Goal: Navigation & Orientation: Find specific page/section

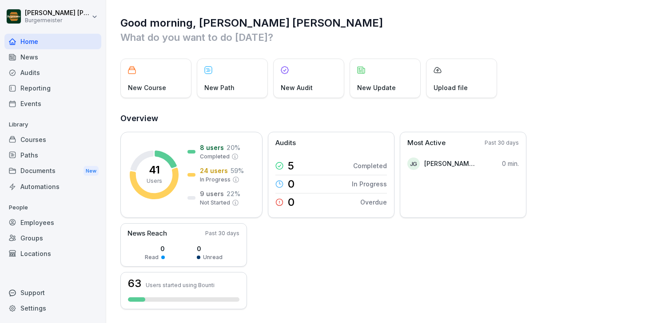
click at [36, 60] on div "News" at bounding box center [52, 57] width 97 height 16
click at [35, 75] on div "Audits" at bounding box center [52, 73] width 97 height 16
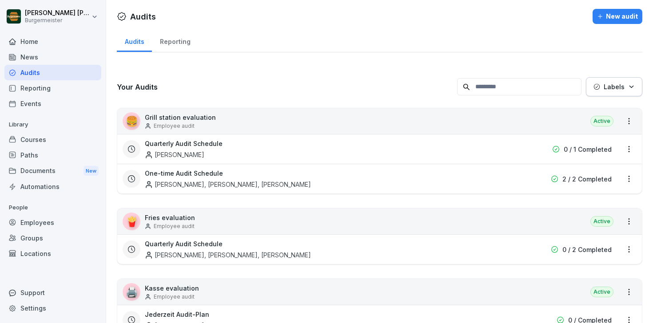
click at [36, 88] on div "Reporting" at bounding box center [52, 88] width 97 height 16
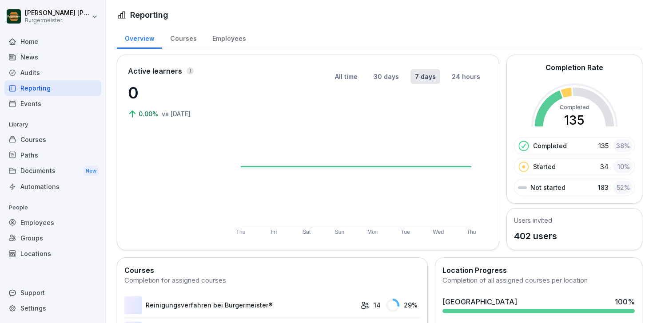
click at [33, 55] on div "News" at bounding box center [52, 57] width 97 height 16
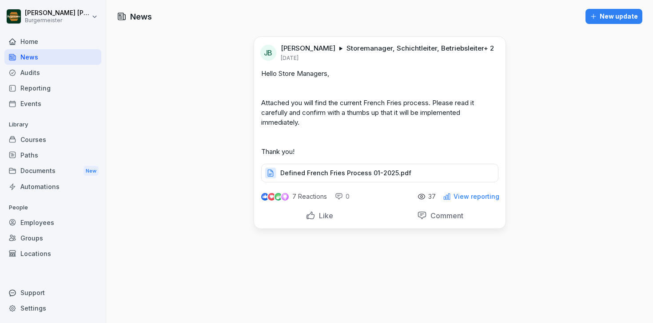
click at [367, 178] on p "Defined French Fries Process 01-2025.pdf" at bounding box center [345, 173] width 131 height 9
click at [46, 143] on div "Courses" at bounding box center [52, 140] width 97 height 16
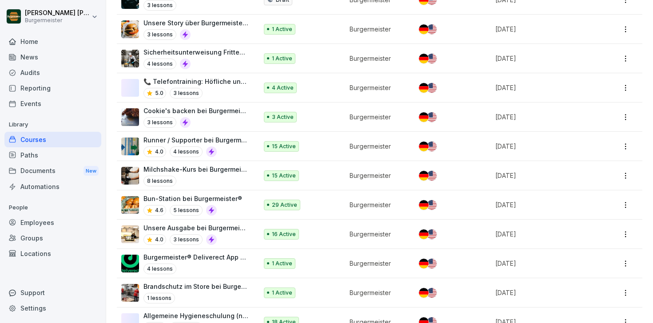
scroll to position [274, 0]
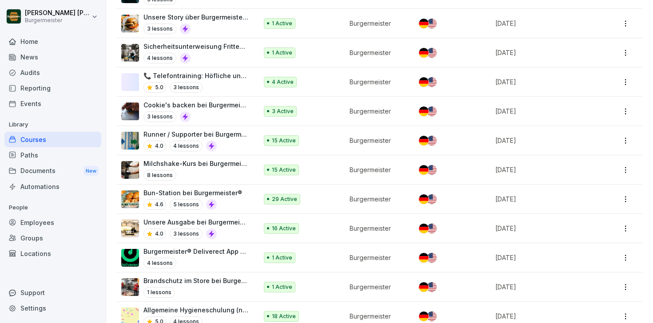
click at [224, 170] on div "8 lessons" at bounding box center [195, 175] width 105 height 11
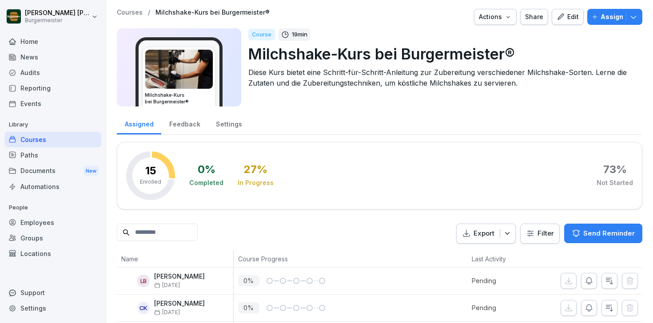
click at [572, 17] on div "Edit" at bounding box center [567, 17] width 22 height 10
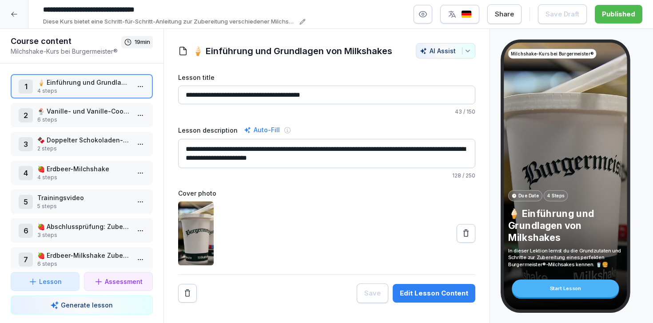
scroll to position [39, 0]
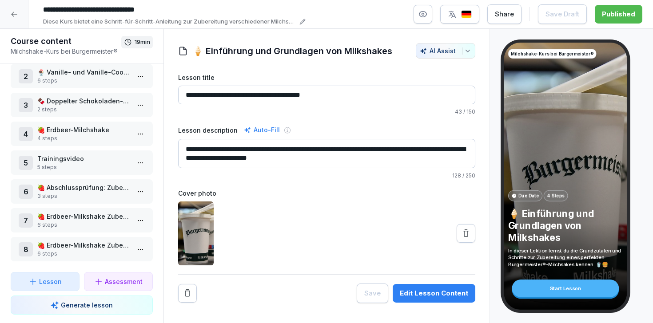
click at [14, 16] on icon at bounding box center [14, 14] width 7 height 7
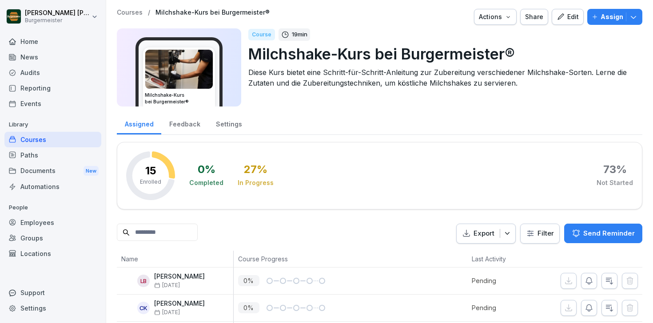
click at [34, 86] on div "Reporting" at bounding box center [52, 88] width 97 height 16
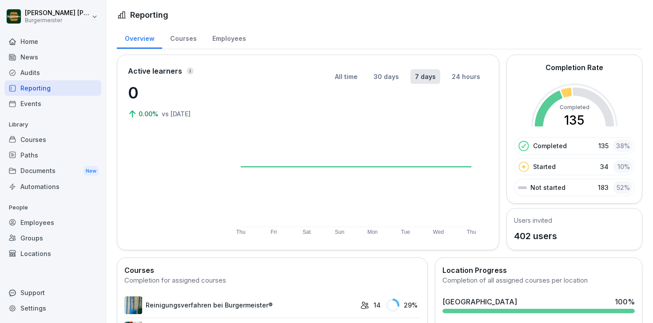
click at [32, 60] on div "News" at bounding box center [52, 57] width 97 height 16
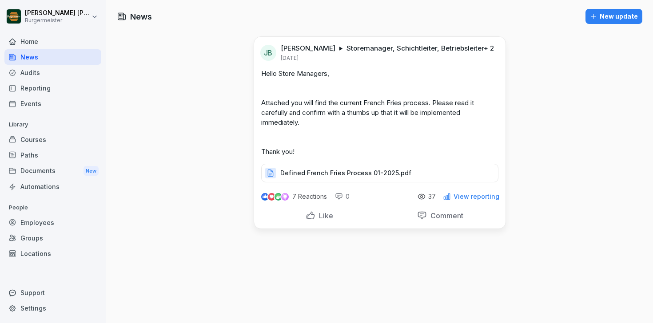
click at [38, 139] on div "Courses" at bounding box center [52, 140] width 97 height 16
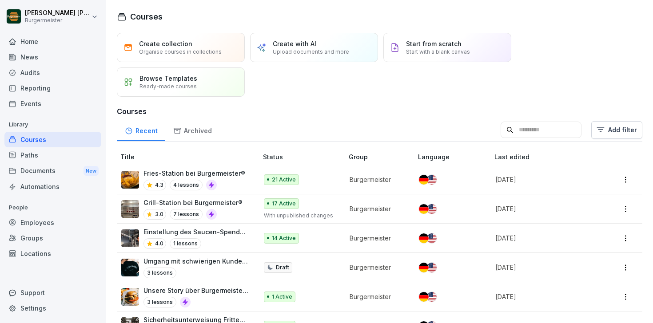
click at [39, 58] on div "News" at bounding box center [52, 57] width 97 height 16
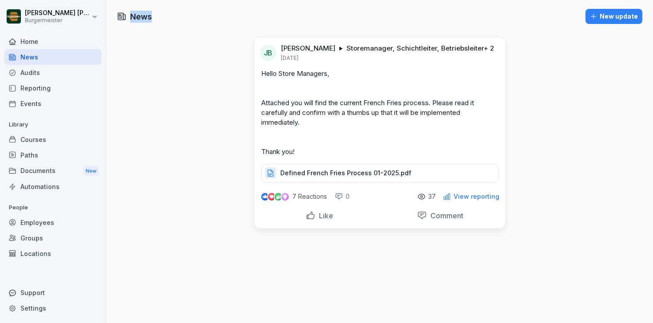
drag, startPoint x: 156, startPoint y: 19, endPoint x: 112, endPoint y: 19, distance: 44.0
click at [112, 19] on div "News New update" at bounding box center [379, 16] width 547 height 15
click at [123, 17] on icon at bounding box center [122, 17] width 10 height 10
drag, startPoint x: 129, startPoint y: 16, endPoint x: 157, endPoint y: 16, distance: 27.5
click at [157, 16] on div "News New update" at bounding box center [379, 16] width 547 height 15
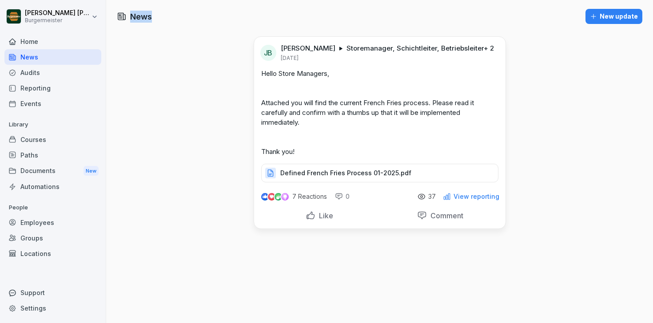
click at [157, 16] on div "News New update" at bounding box center [379, 16] width 547 height 15
